Goal: Information Seeking & Learning: Compare options

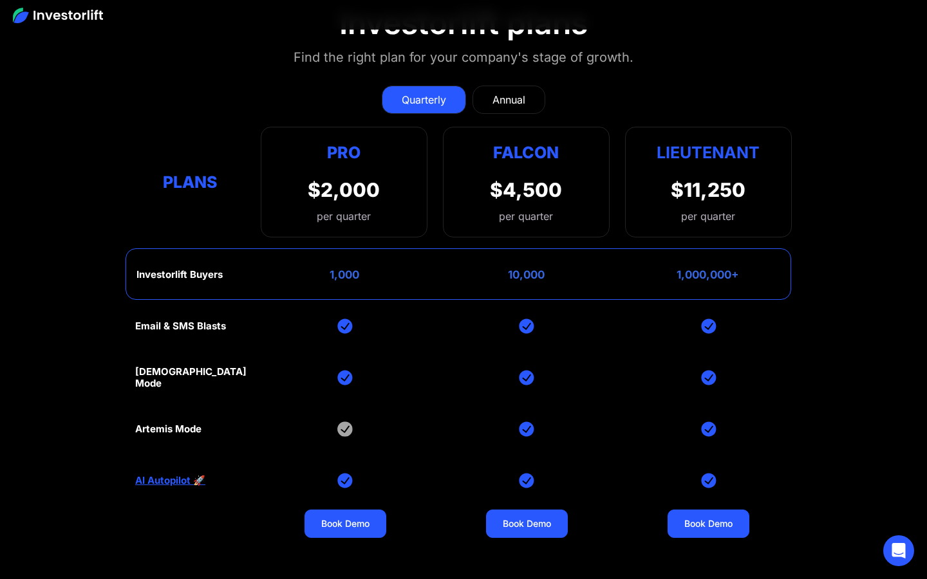
scroll to position [5152, 0]
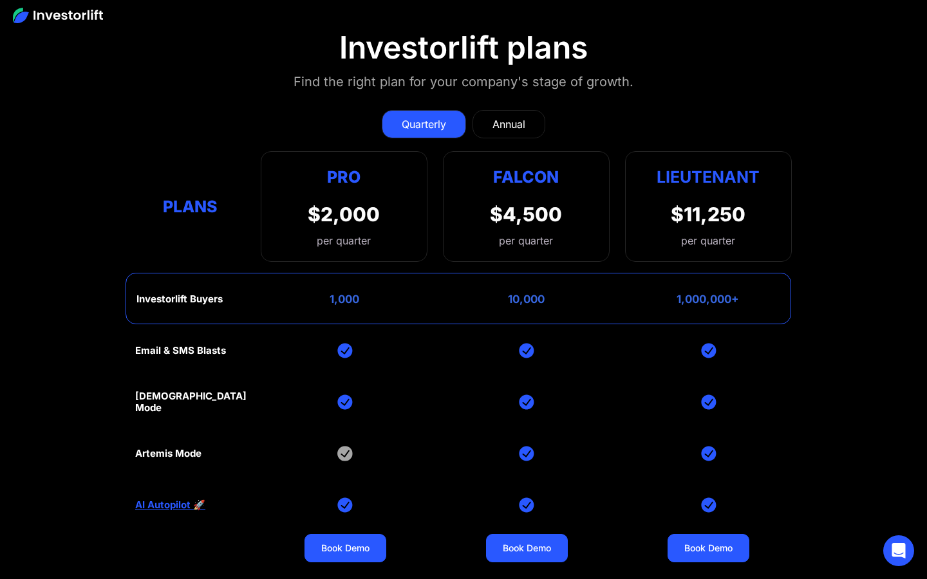
click at [509, 127] on div "Annual" at bounding box center [508, 123] width 33 height 15
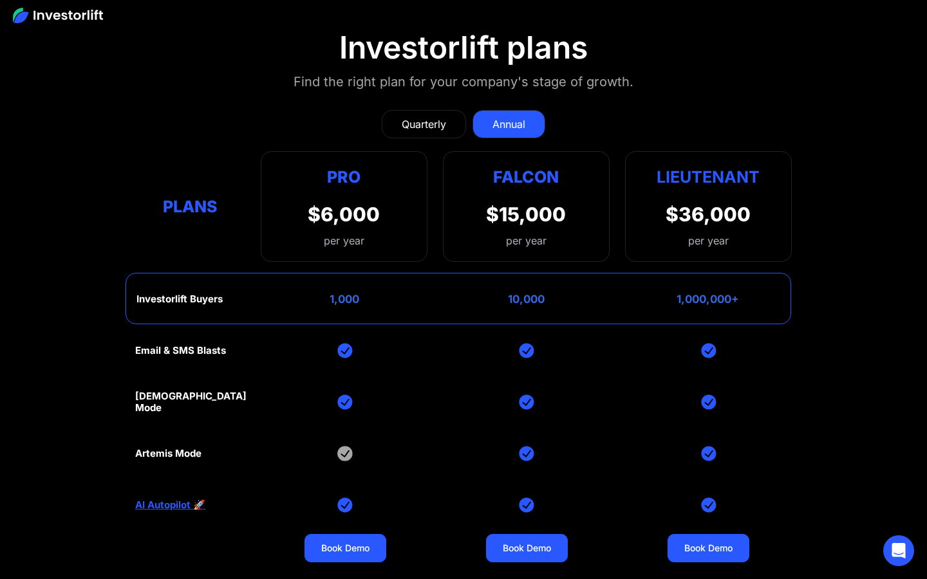
click at [429, 124] on div "Quarterly" at bounding box center [424, 123] width 44 height 15
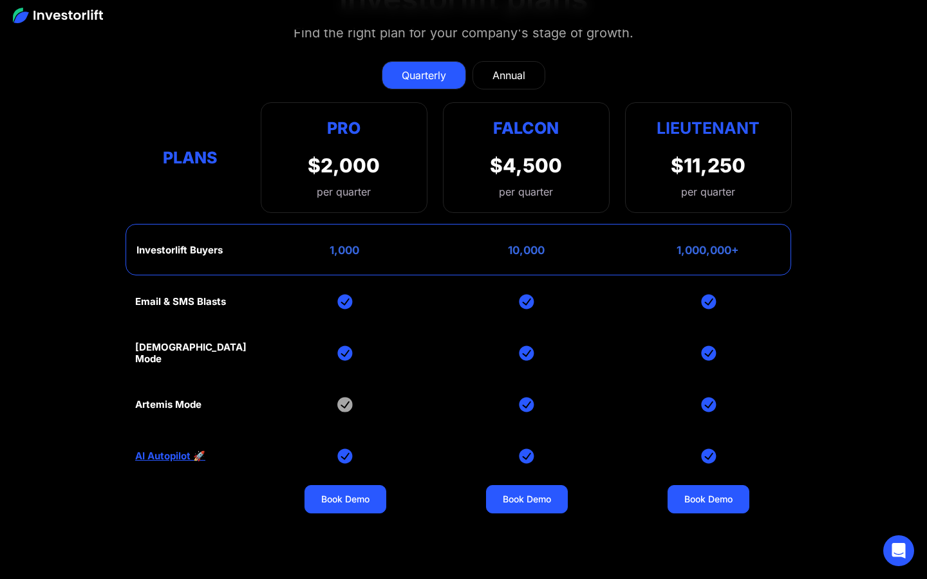
scroll to position [5217, 0]
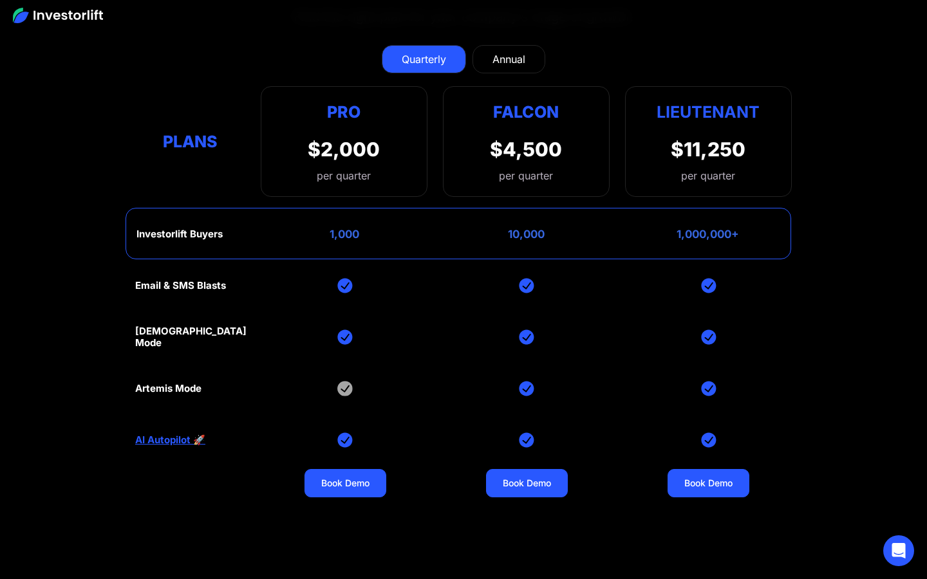
click at [185, 443] on link "AI Autopilot 🚀" at bounding box center [170, 440] width 70 height 12
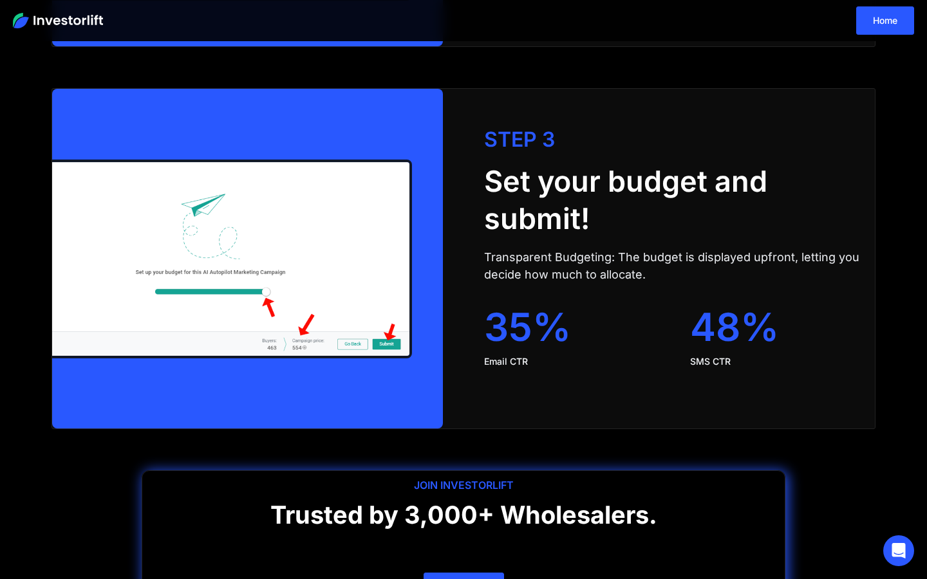
scroll to position [2606, 0]
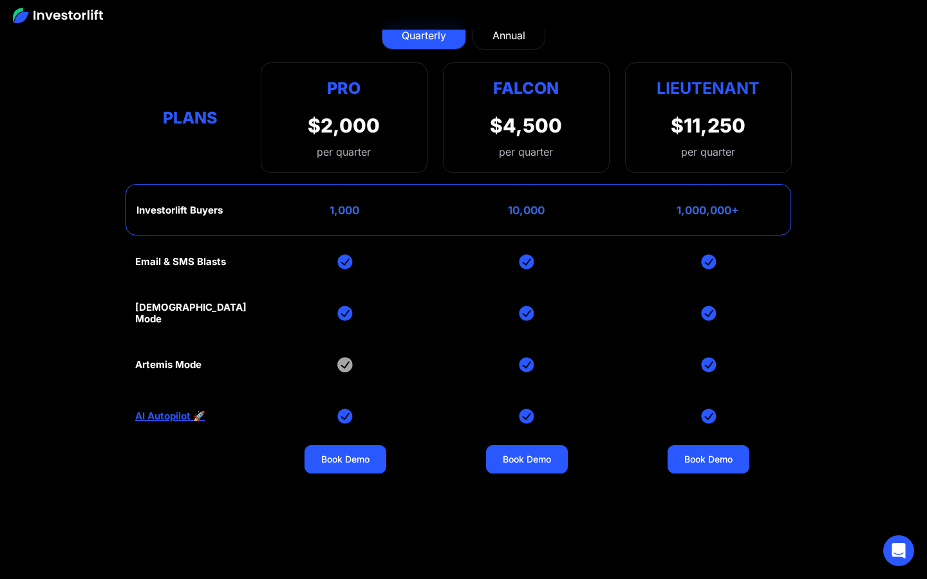
click at [167, 313] on div "[DEMOGRAPHIC_DATA] Mode" at bounding box center [190, 313] width 111 height 23
click at [342, 362] on img at bounding box center [344, 364] width 15 height 15
click at [131, 367] on section "Investorlift plans Find the right plan for your company's stage of growth. Quar…" at bounding box center [463, 259] width 927 height 700
click at [146, 316] on div "[DEMOGRAPHIC_DATA] Mode" at bounding box center [190, 313] width 111 height 23
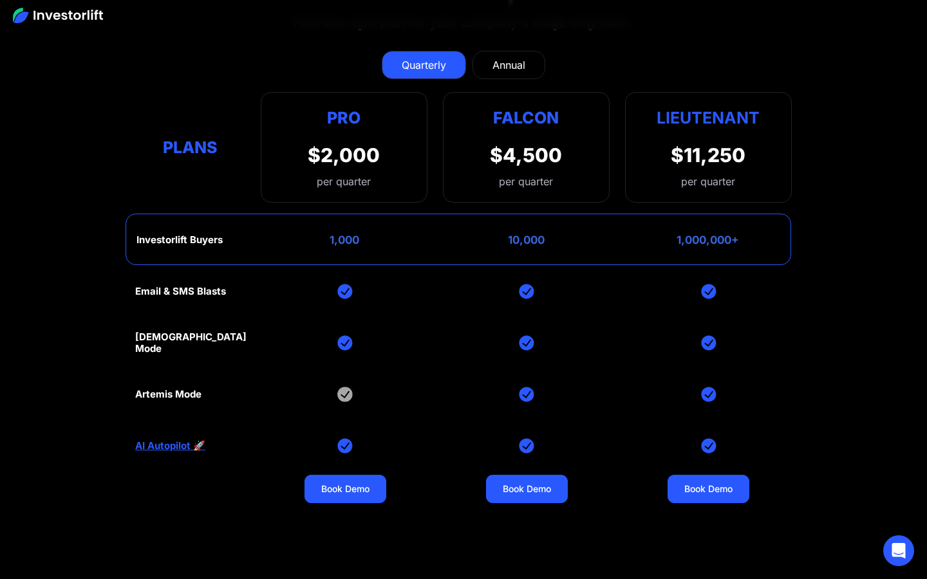
scroll to position [5205, 0]
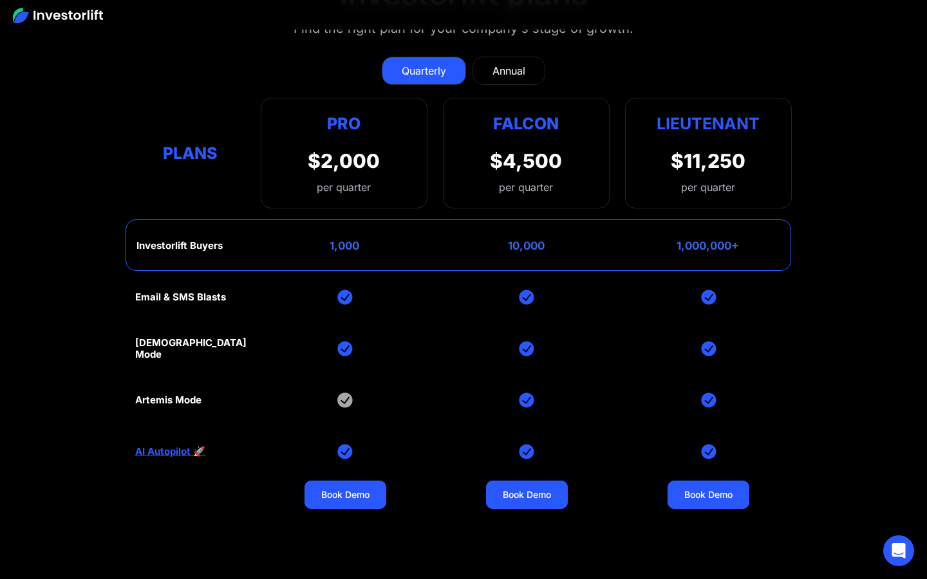
click at [481, 57] on link "Annual" at bounding box center [508, 71] width 73 height 28
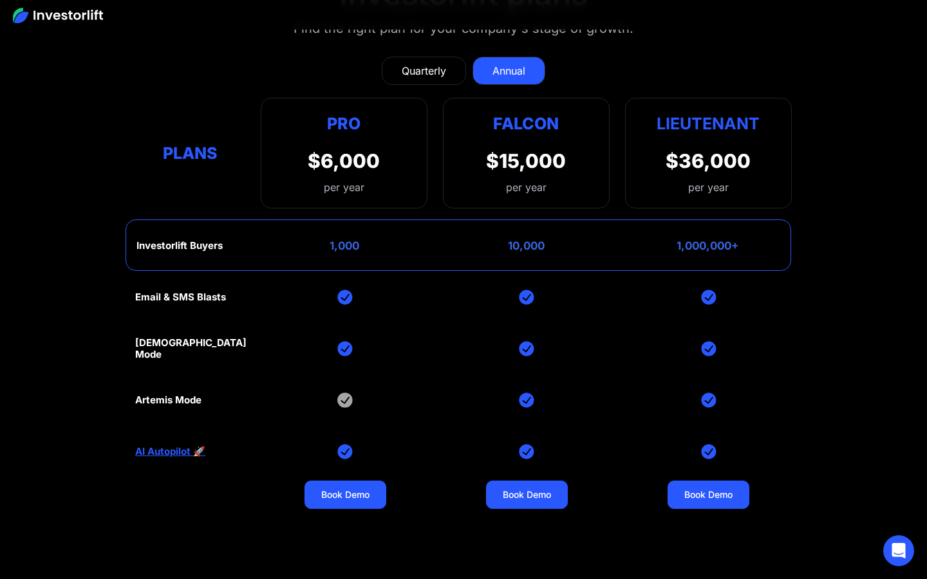
click at [445, 66] on div "Quarterly" at bounding box center [424, 70] width 44 height 15
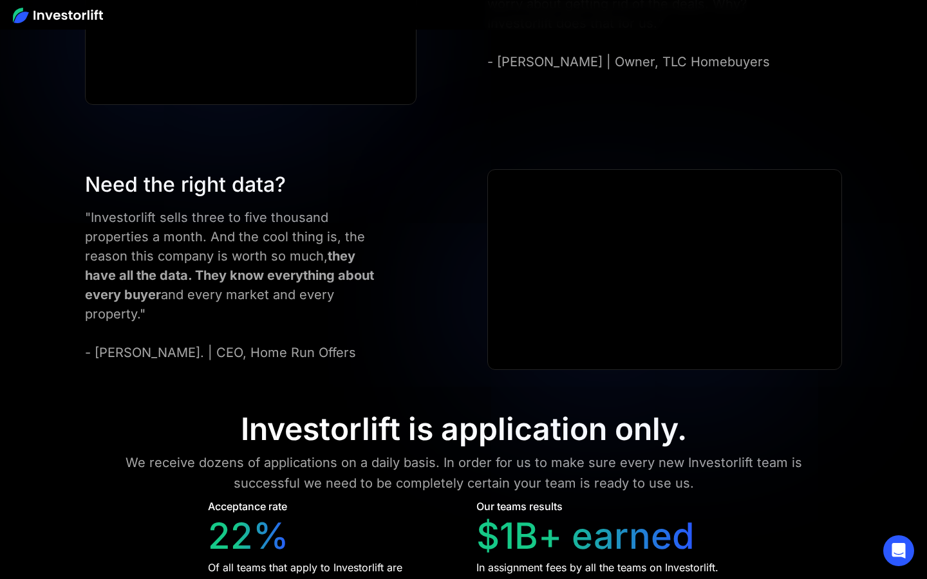
scroll to position [4517, 0]
